Goal: Information Seeking & Learning: Learn about a topic

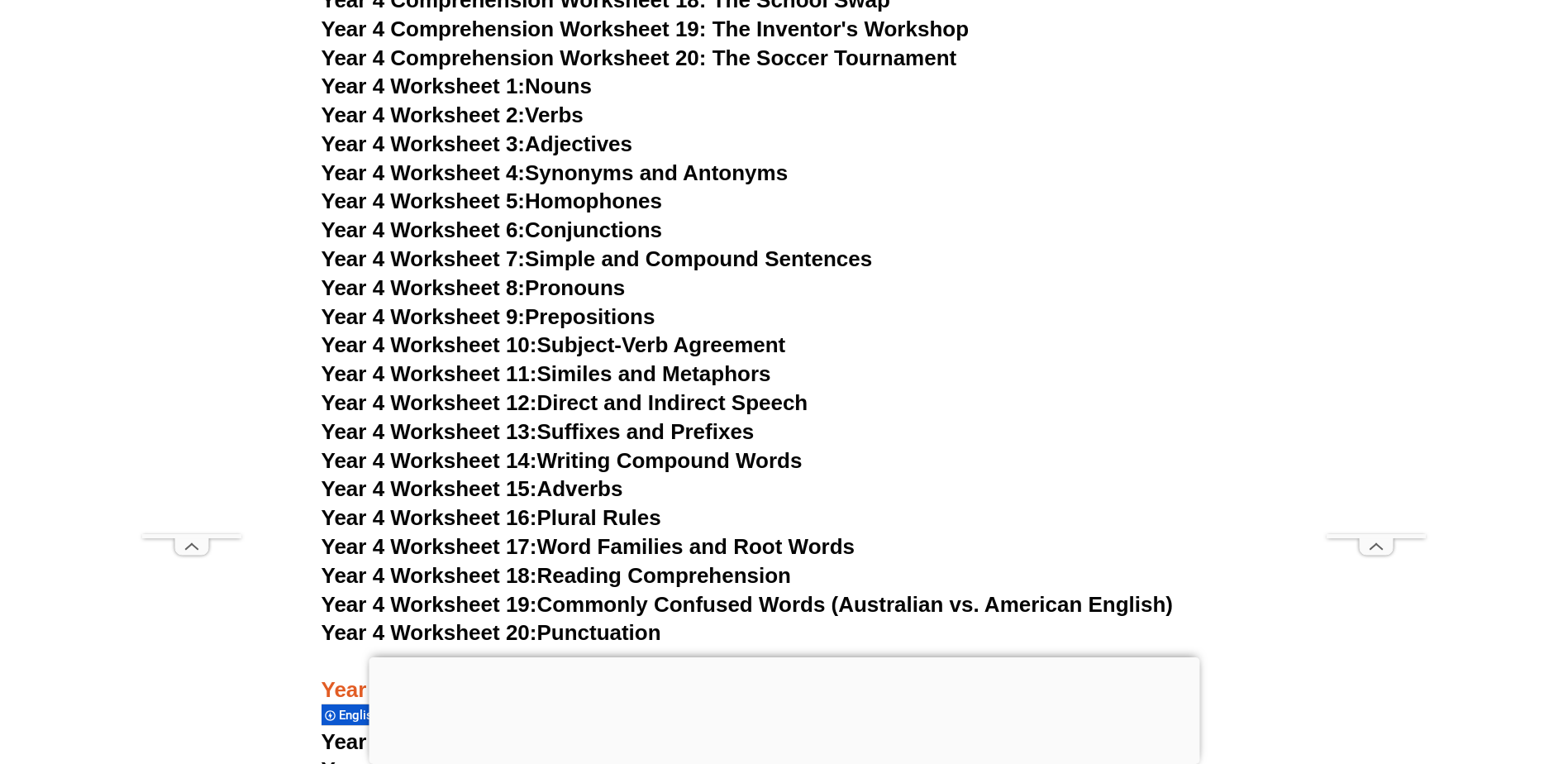
scroll to position [7410, 0]
click at [930, 435] on h3 "Year 4 Worksheet 13: Suffixes and Prefixes" at bounding box center [784, 433] width 926 height 28
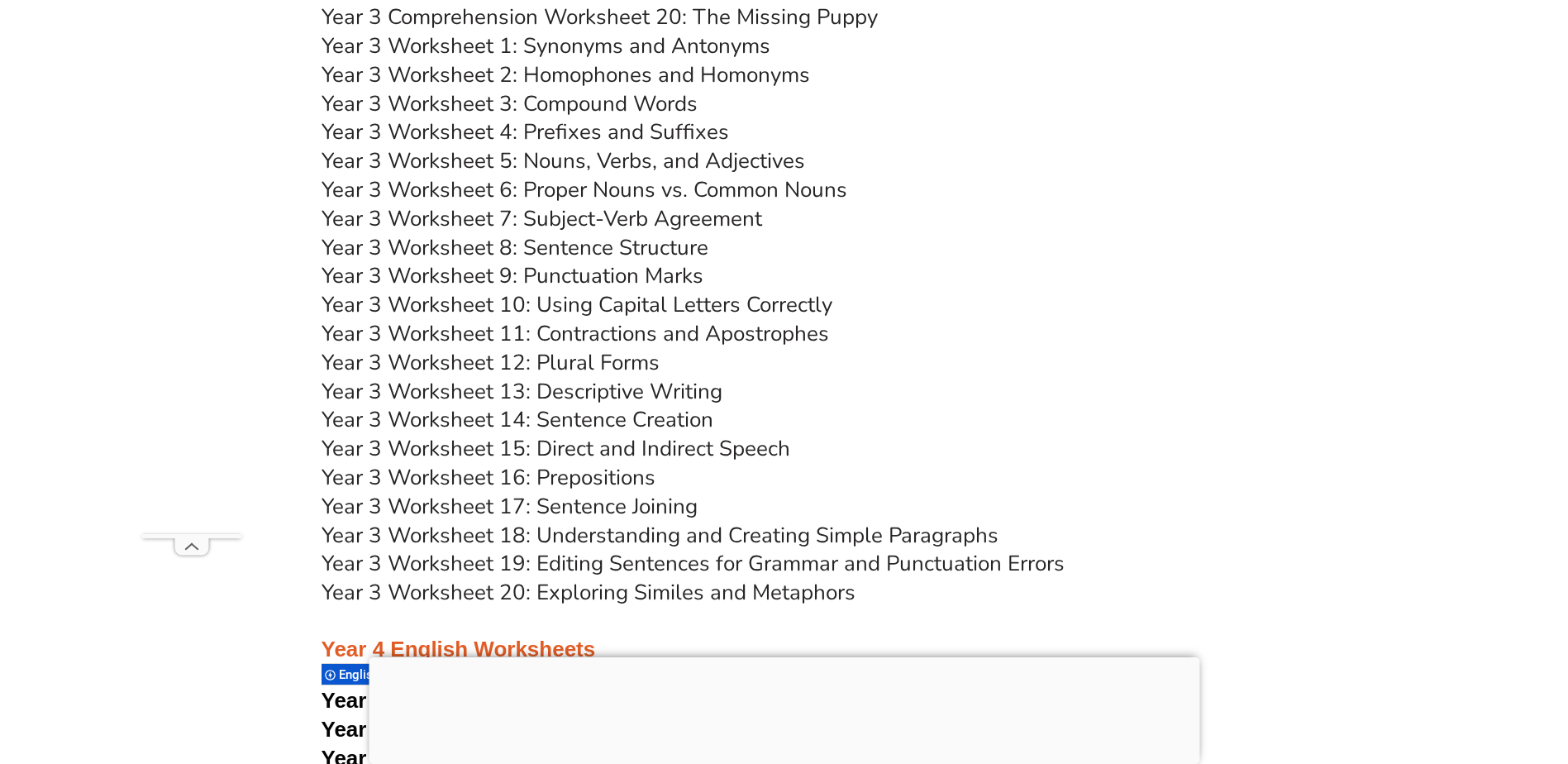
scroll to position [6212, 0]
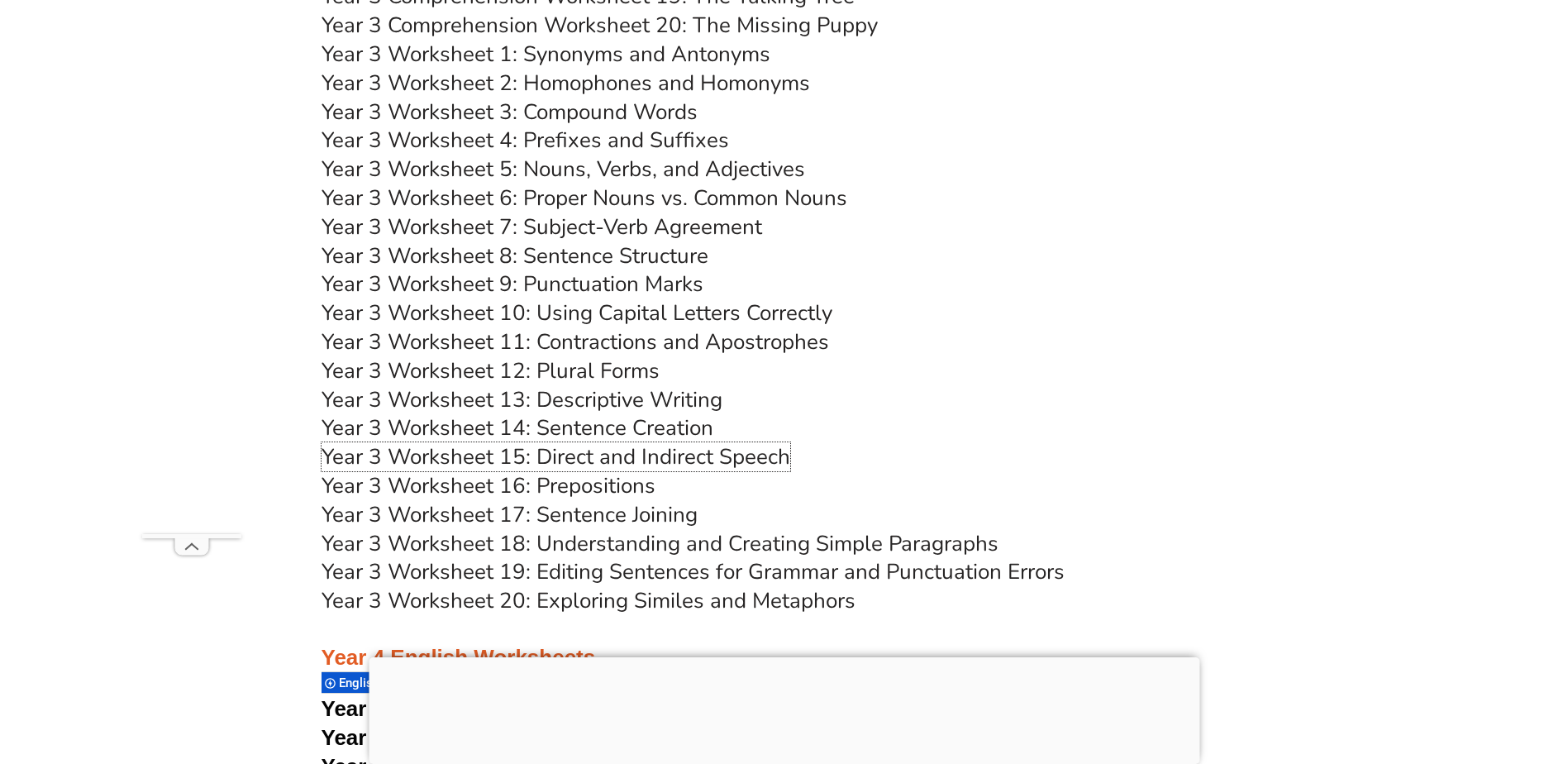
click at [709, 455] on link "Year 3 Worksheet 15: Direct and Indirect Speech" at bounding box center [556, 457] width 469 height 29
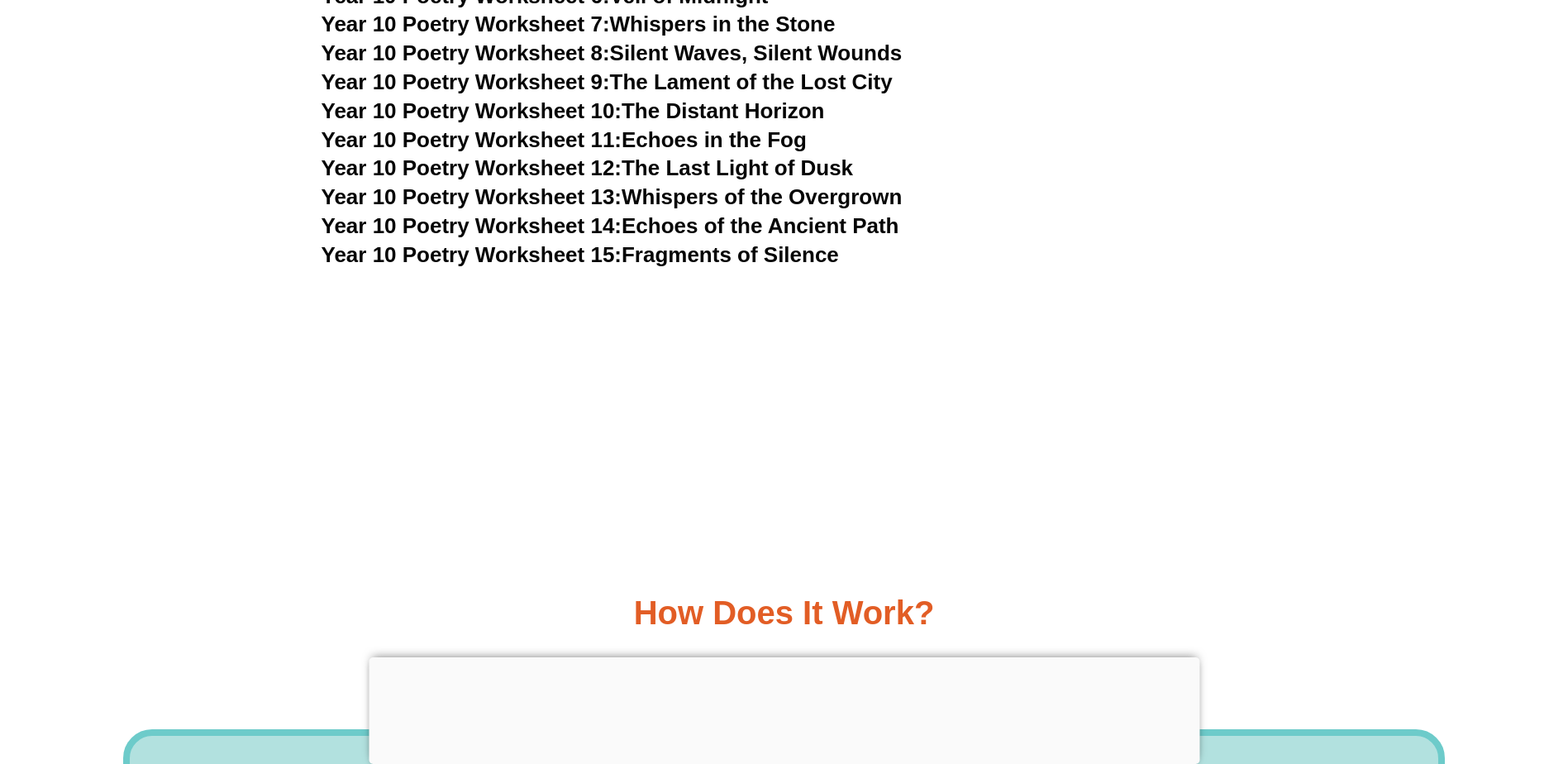
scroll to position [6034, 0]
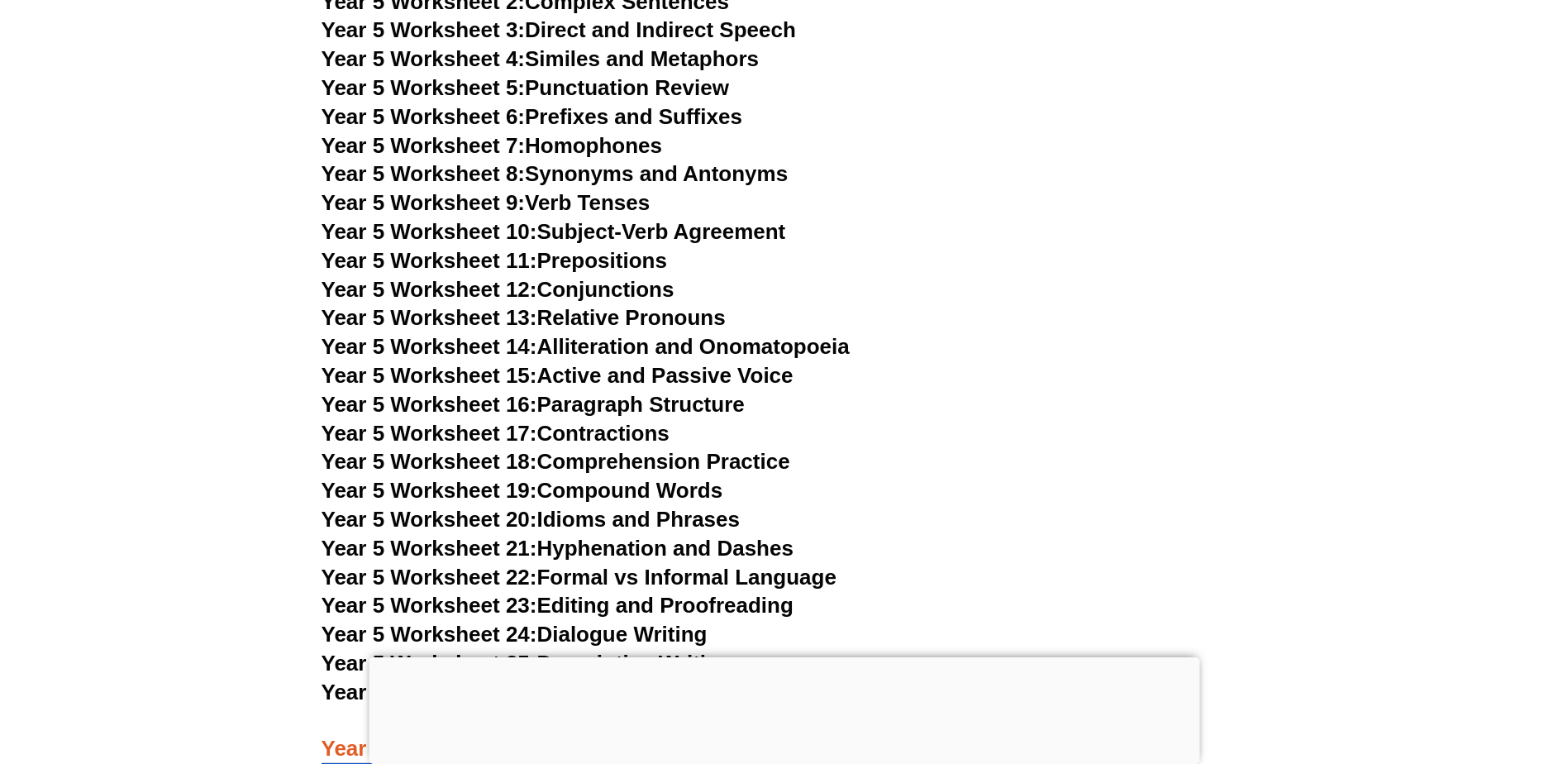
scroll to position [8582, 0]
click at [490, 200] on span "Year 5 Worksheet 9:" at bounding box center [423, 202] width 204 height 25
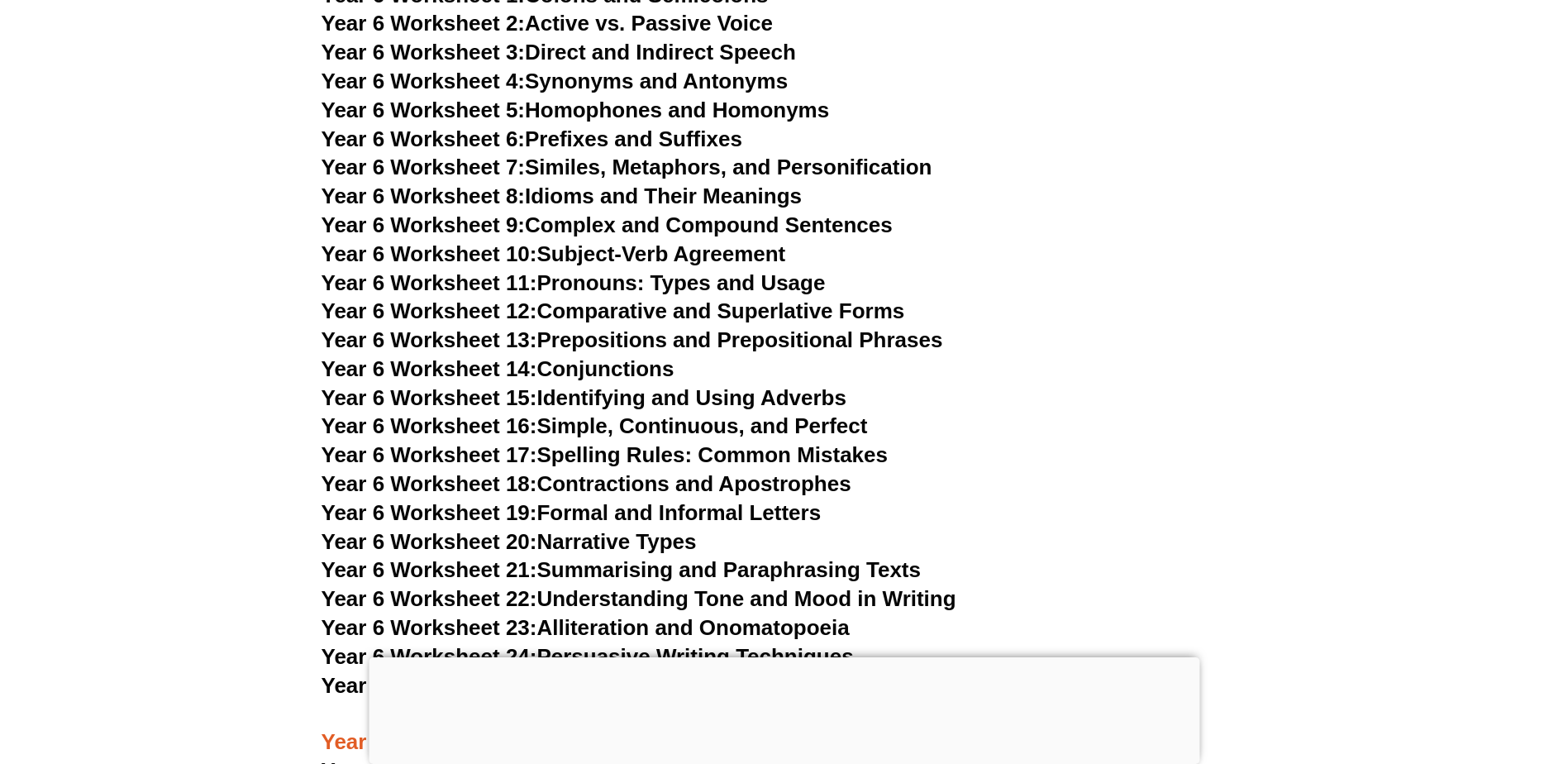
scroll to position [9946, 0]
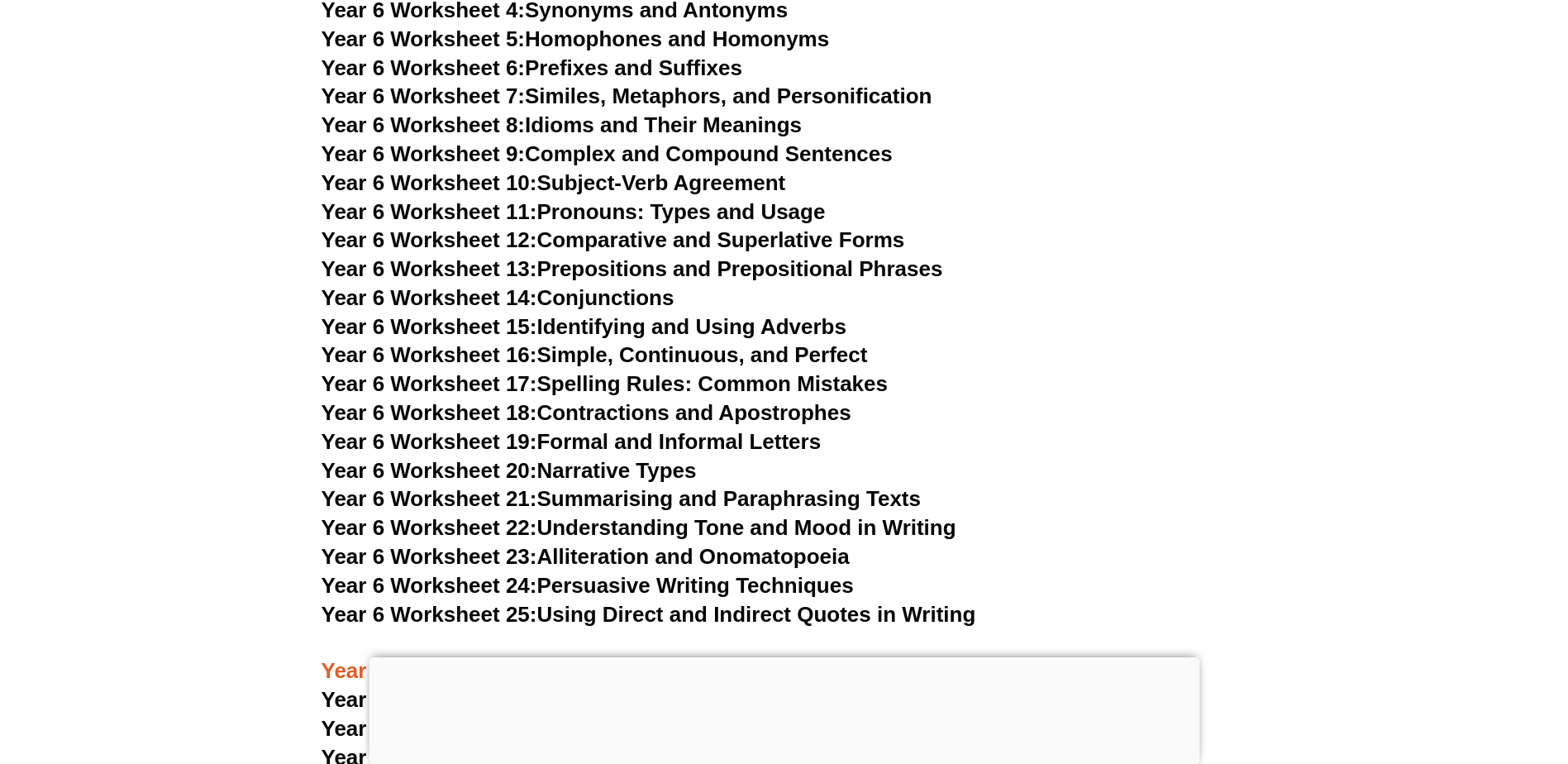
drag, startPoint x: 1023, startPoint y: 470, endPoint x: 1096, endPoint y: 458, distance: 74.0
click at [1096, 514] on h3 "Year 6 Worksheet 22: Understanding Tone and Mood in Writing" at bounding box center [784, 528] width 926 height 28
click at [1117, 170] on h3 "Year 6 Worksheet 10: Subject-Verb Agreement" at bounding box center [784, 184] width 926 height 28
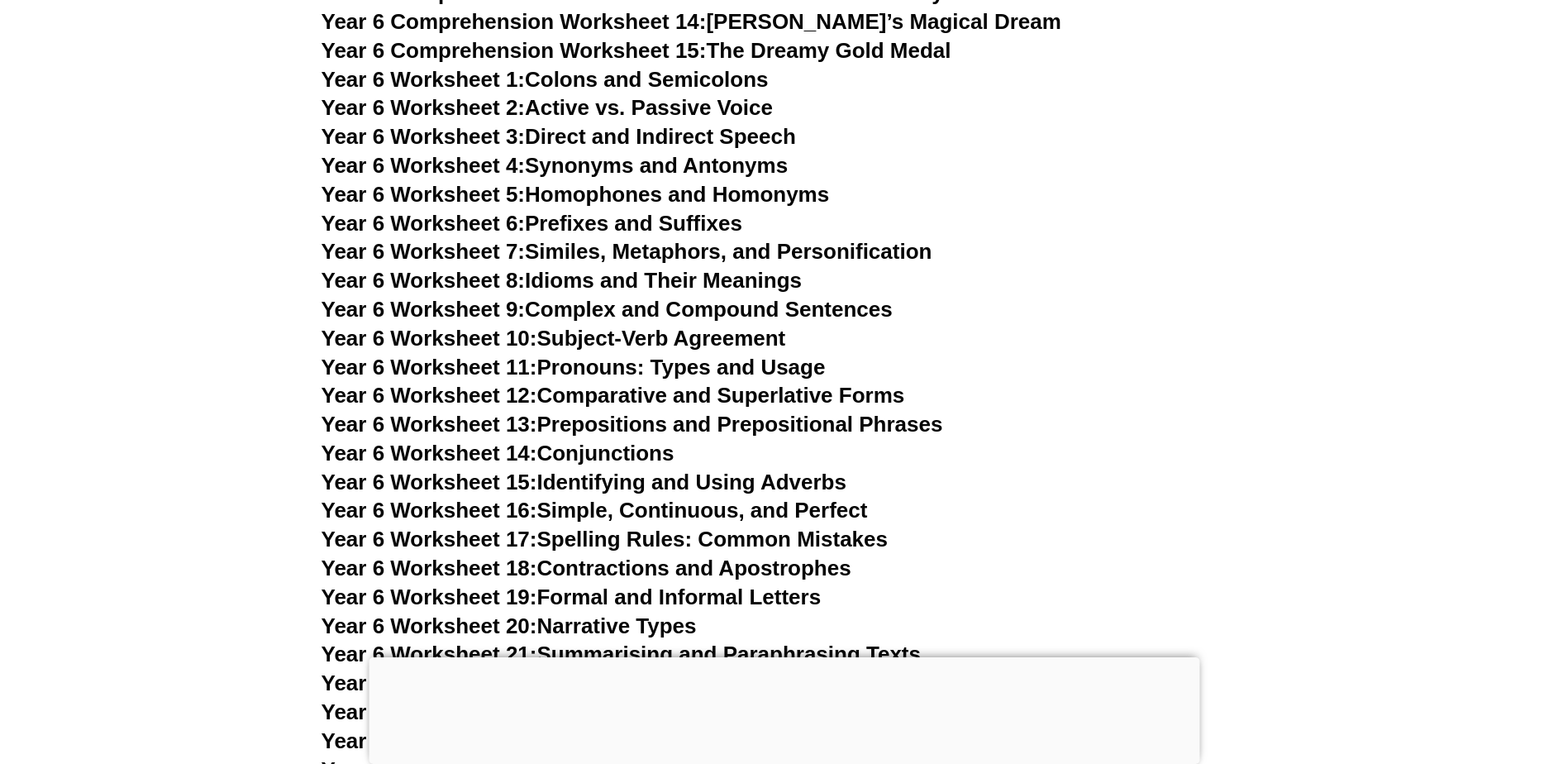
scroll to position [9790, 0]
click at [715, 96] on link "Year 6 Worksheet 2: Active vs. Passive Voice" at bounding box center [547, 108] width 451 height 25
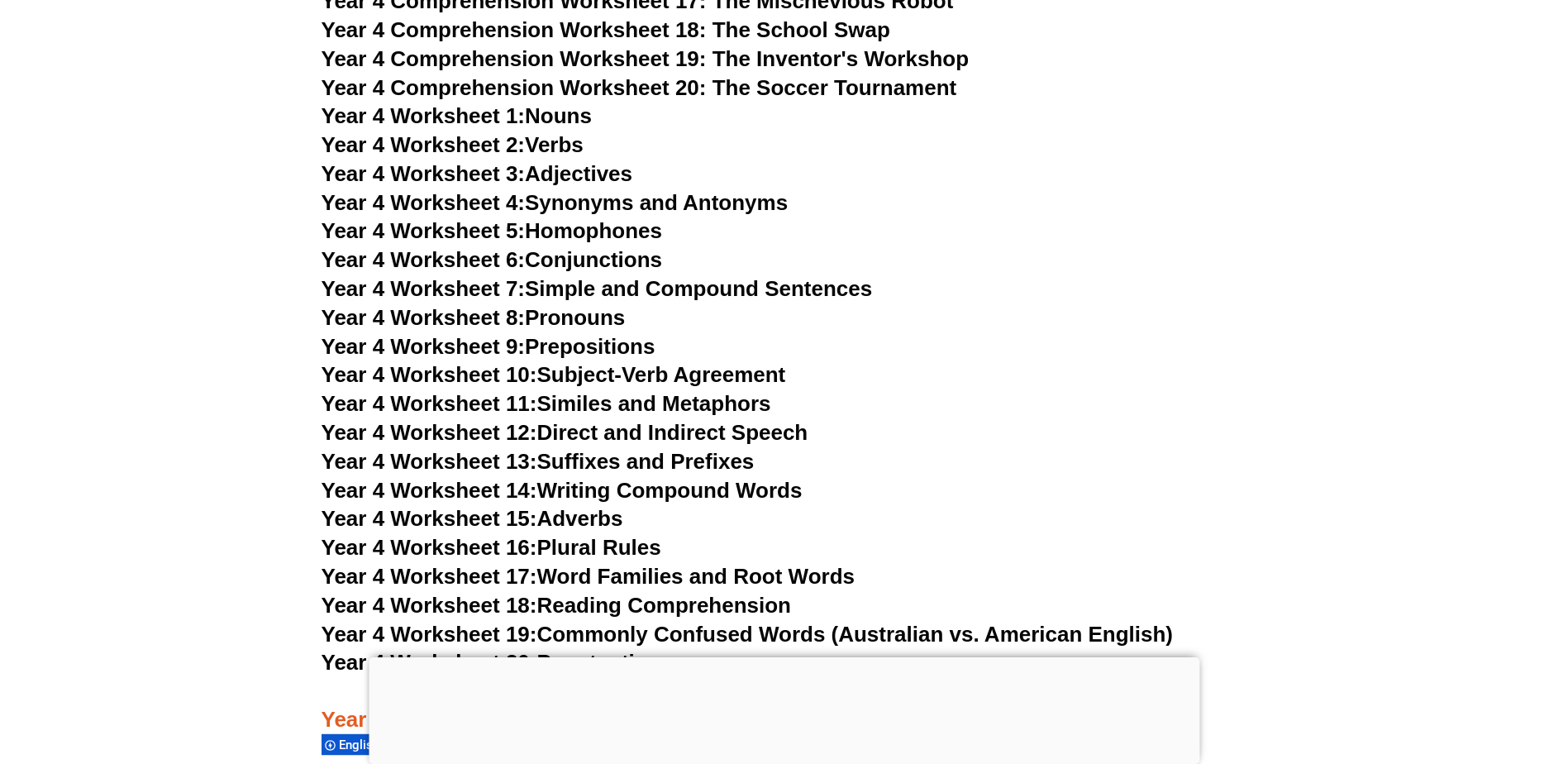
scroll to position [7380, 0]
click at [487, 197] on span "Year 4 Worksheet 4:" at bounding box center [423, 203] width 204 height 25
click at [450, 313] on span "Year 4 Worksheet 8:" at bounding box center [423, 318] width 204 height 25
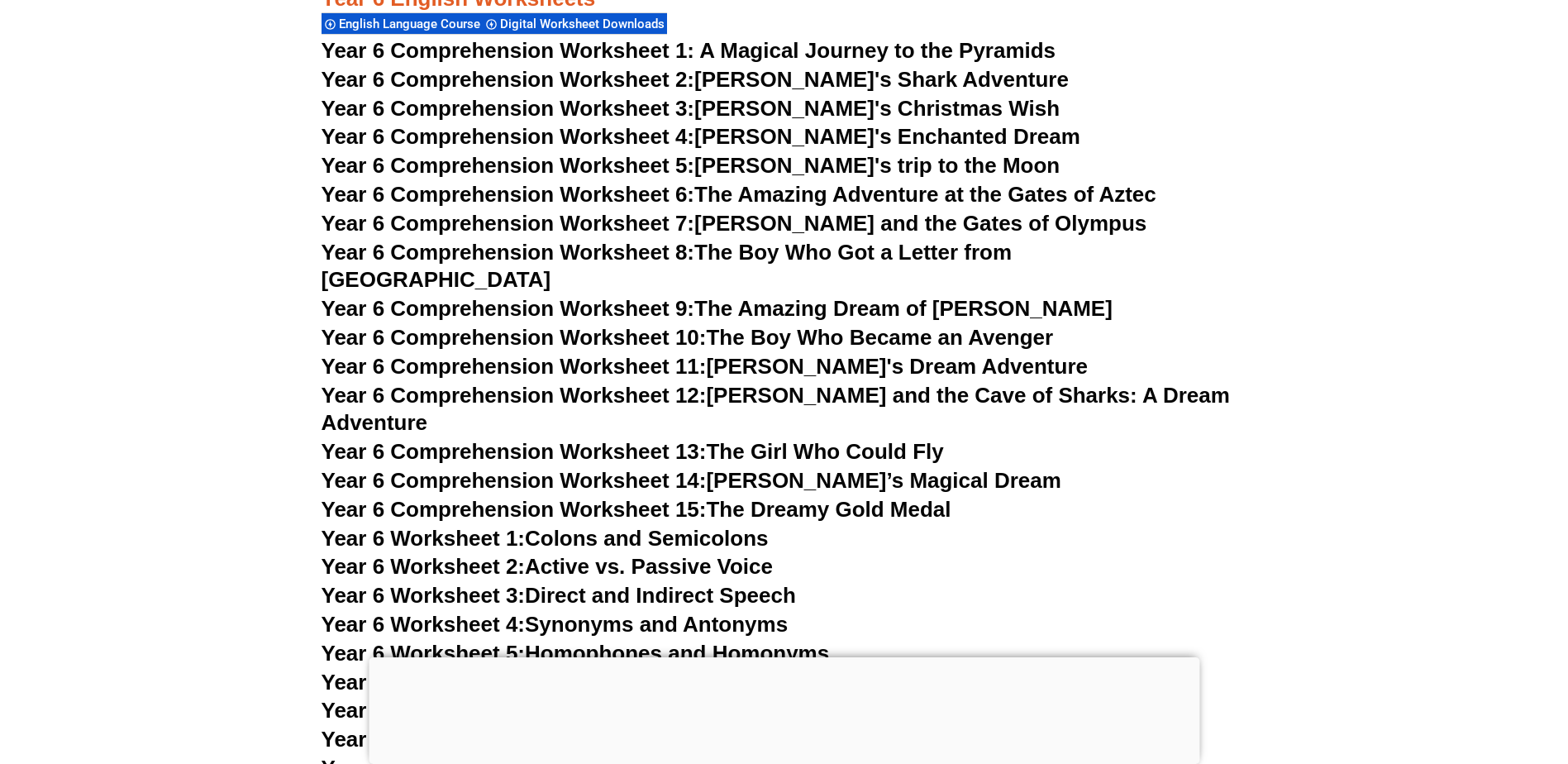
scroll to position [9332, 0]
click at [604, 155] on span "Year 6 Comprehension Worksheet 5:" at bounding box center [508, 164] width 373 height 25
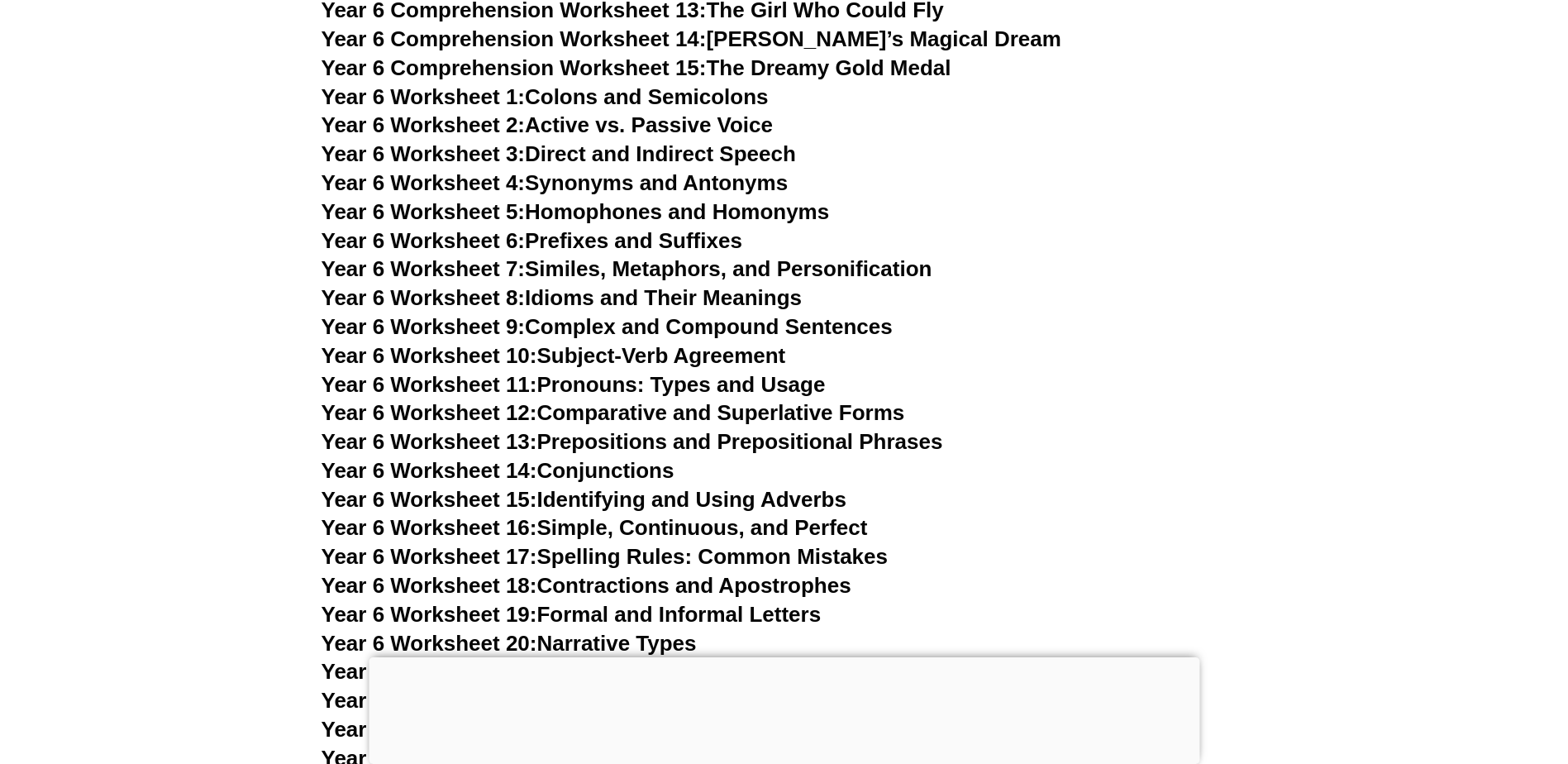
scroll to position [9723, 0]
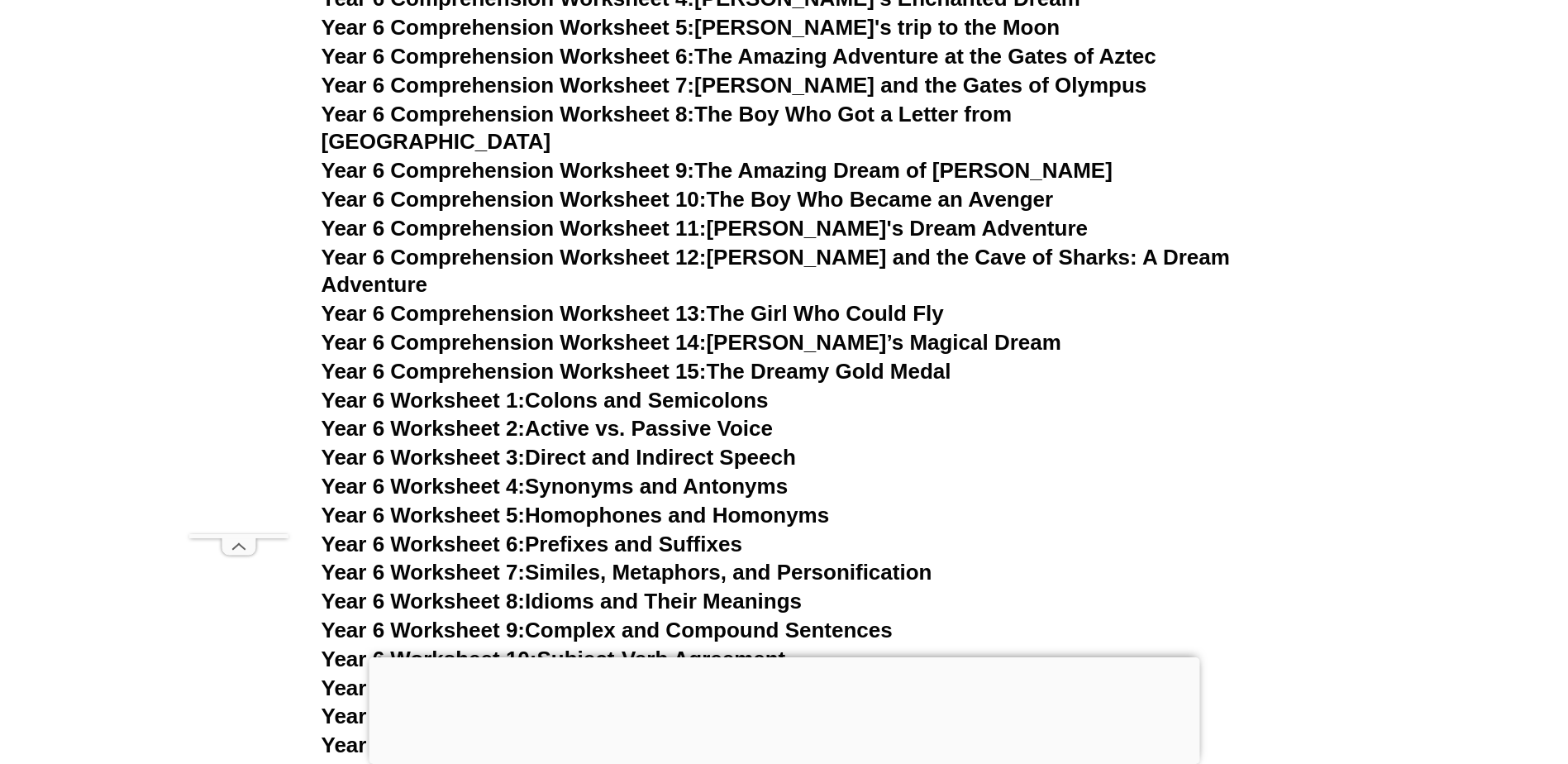
scroll to position [9455, 0]
click at [457, 473] on span "Year 6 Worksheet 4:" at bounding box center [423, 485] width 204 height 25
